Goal: Find specific page/section

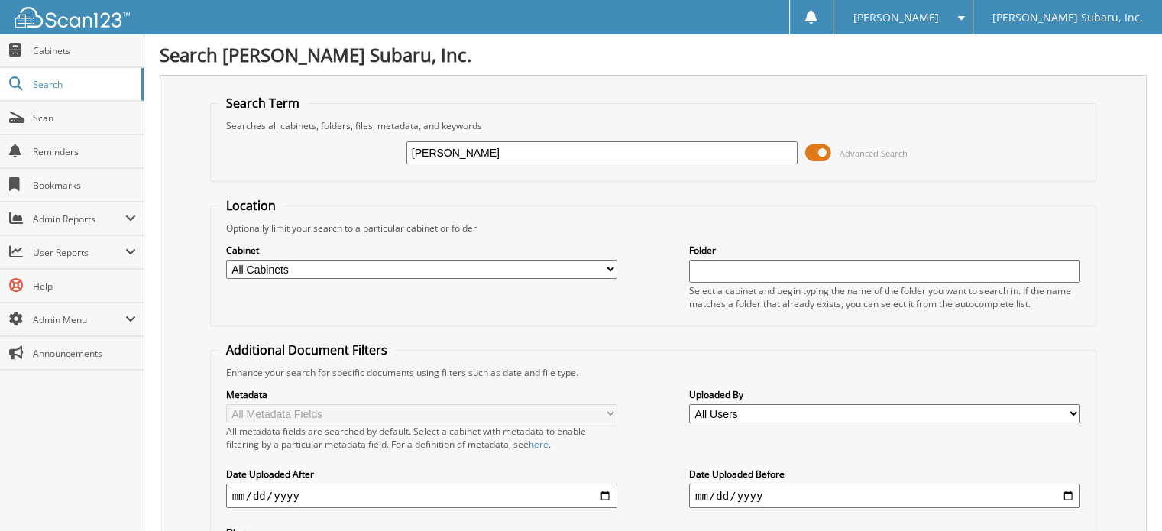
type input "[PERSON_NAME]"
click at [822, 152] on span at bounding box center [818, 152] width 26 height 23
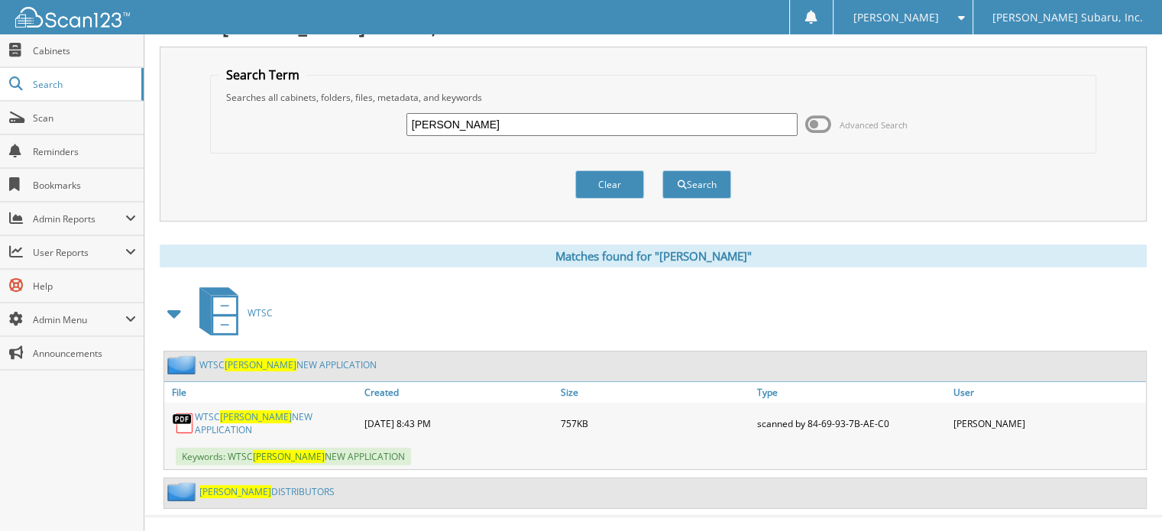
scroll to position [42, 0]
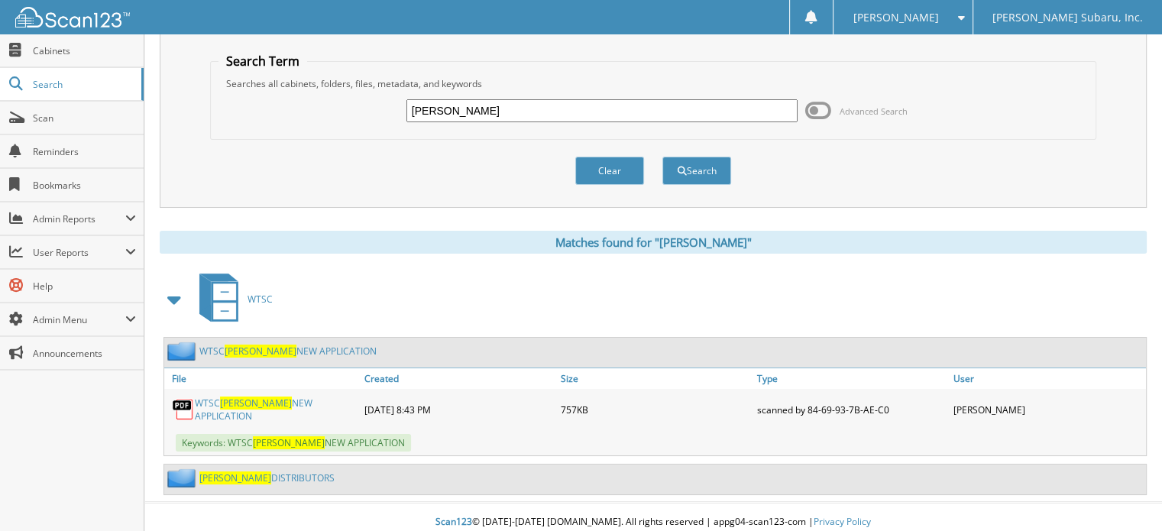
click at [279, 471] on link "[PERSON_NAME] DISTRIBUTORS" at bounding box center [266, 477] width 135 height 13
